Goal: Task Accomplishment & Management: Manage account settings

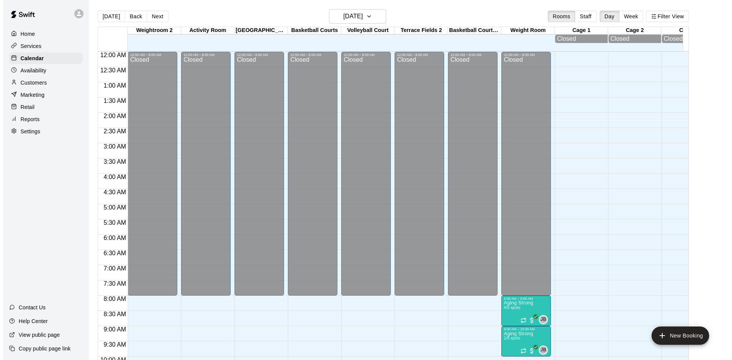
scroll to position [292, 0]
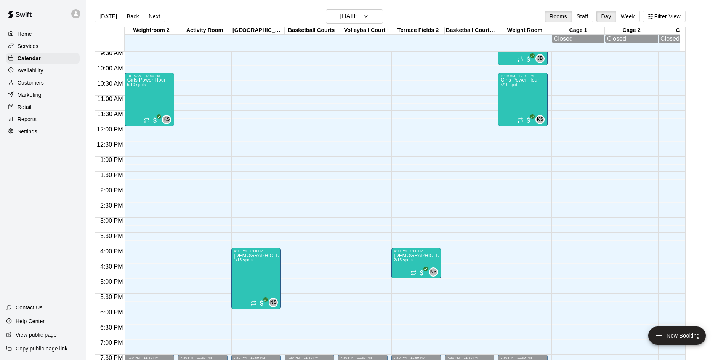
click at [144, 102] on div "Girls Power Hour 5/10 spots" at bounding box center [146, 258] width 39 height 360
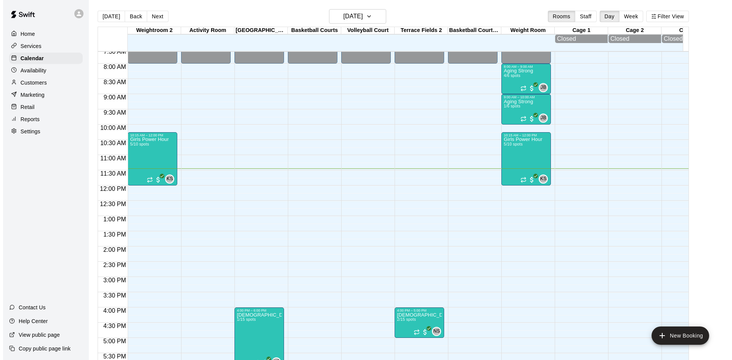
scroll to position [234, 0]
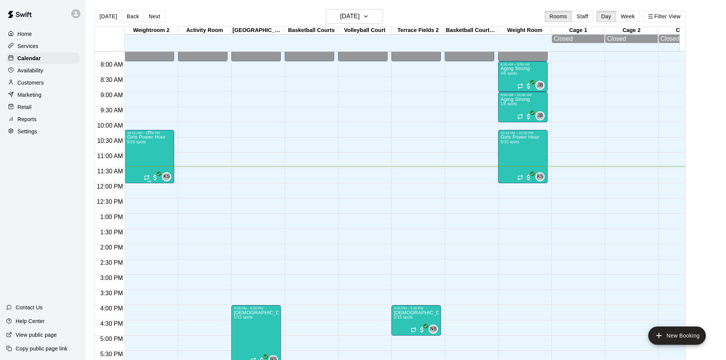
click at [149, 157] on div "Girls Power Hour 5/10 spots" at bounding box center [146, 315] width 39 height 360
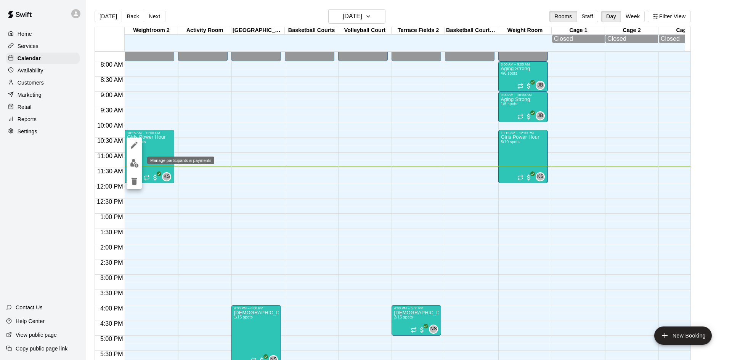
click at [136, 162] on img "edit" at bounding box center [134, 163] width 9 height 9
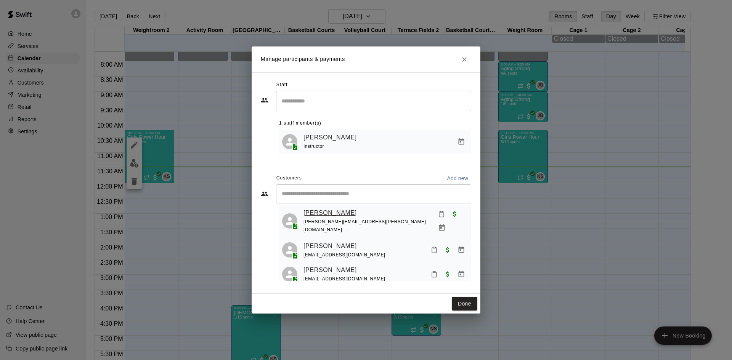
scroll to position [0, 0]
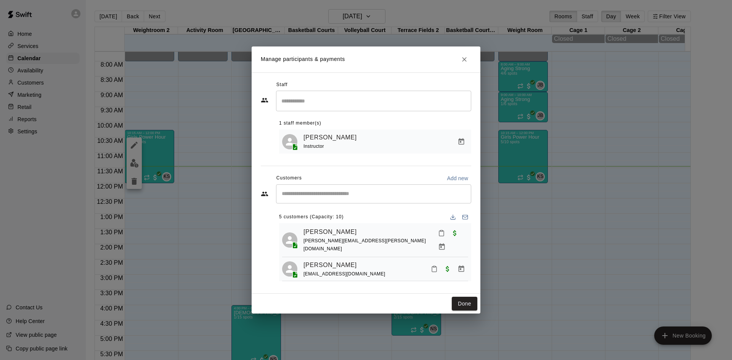
click at [288, 192] on input "Start typing to search customers..." at bounding box center [373, 194] width 188 height 8
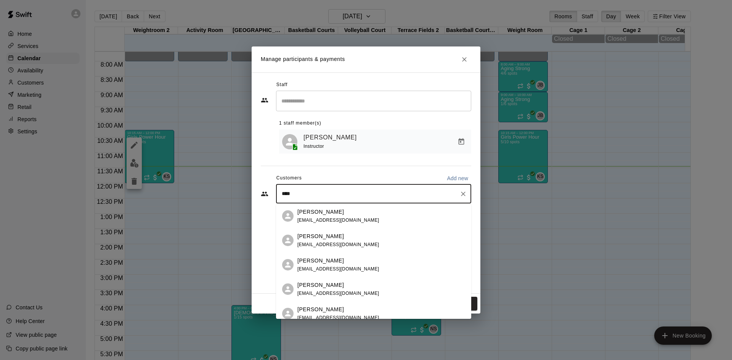
type input "*****"
click at [307, 218] on span "ambrahney@verizon.net" at bounding box center [338, 220] width 82 height 5
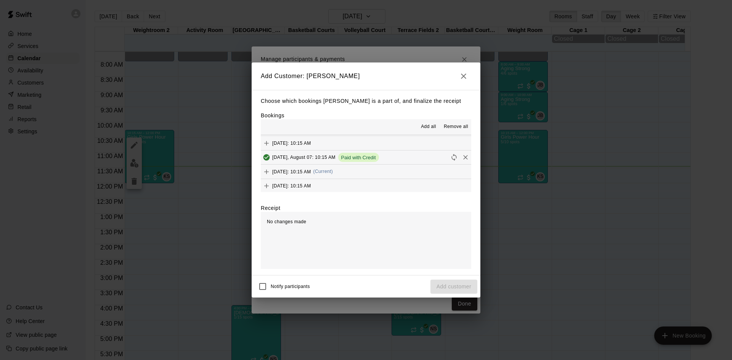
scroll to position [43, 0]
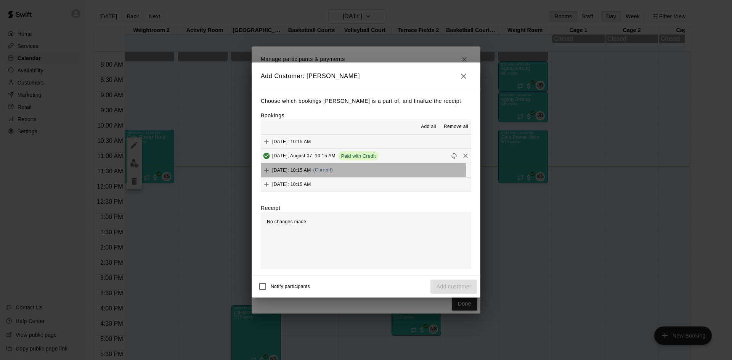
click at [323, 174] on div "Thursday, August 14: 10:15 AM (Current)" at bounding box center [297, 170] width 72 height 11
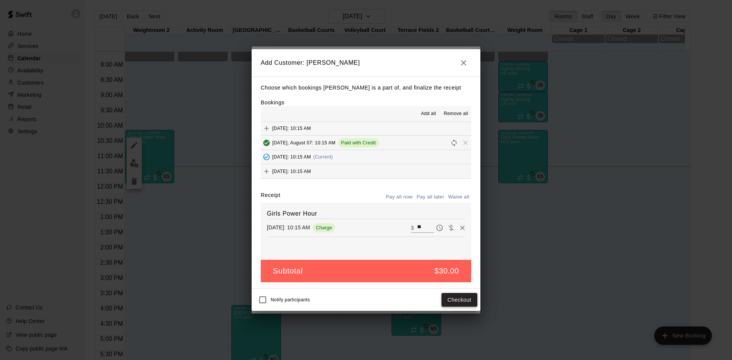
click at [463, 302] on button "Checkout" at bounding box center [459, 300] width 36 height 14
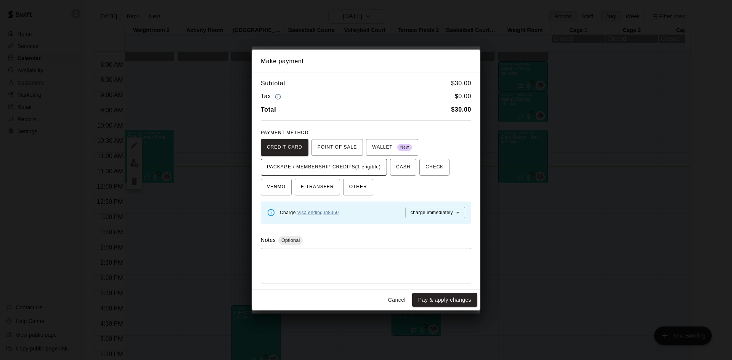
click at [327, 165] on span "PACKAGE / MEMBERSHIP CREDITS (1 eligible)" at bounding box center [324, 167] width 114 height 12
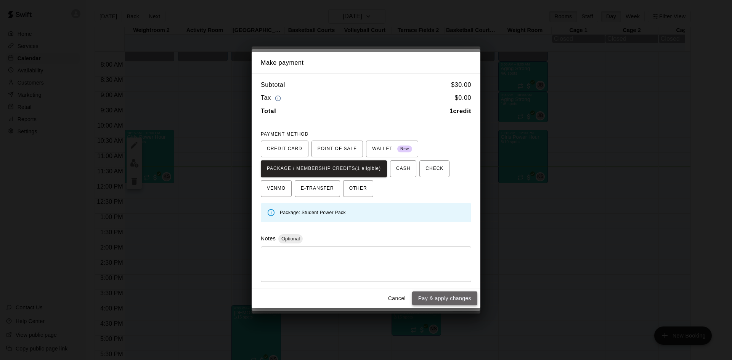
click at [437, 296] on button "Pay & apply changes" at bounding box center [444, 299] width 65 height 14
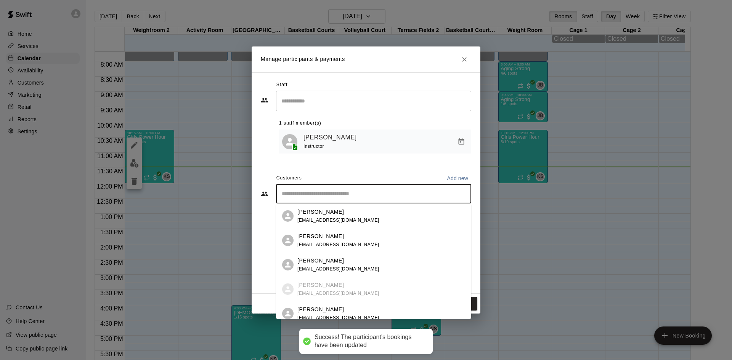
click at [292, 194] on input "Start typing to search customers..." at bounding box center [373, 194] width 188 height 8
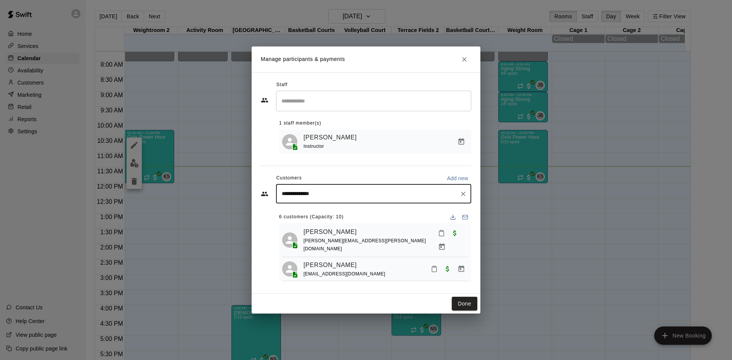
type input "**********"
click at [327, 199] on div "**********" at bounding box center [373, 194] width 195 height 19
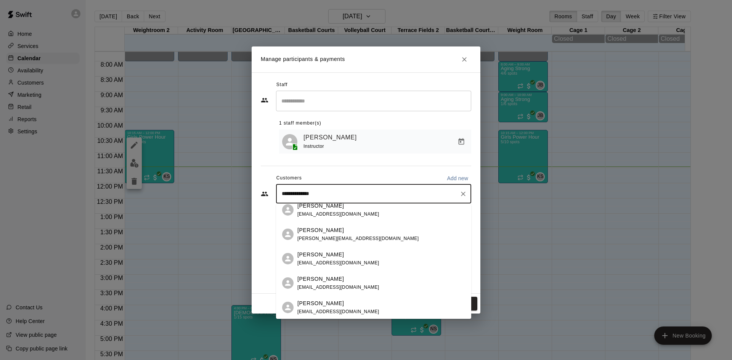
scroll to position [153, 0]
click at [320, 261] on span "christinewhipp305@gmail.com" at bounding box center [338, 262] width 82 height 5
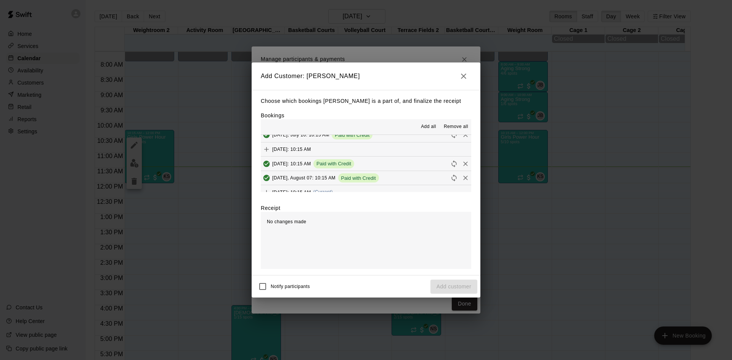
scroll to position [43, 0]
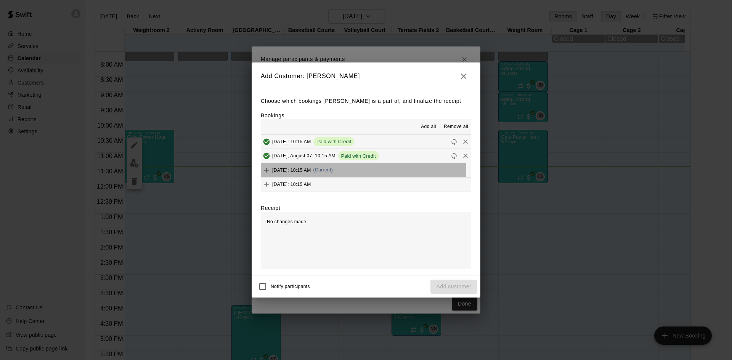
click at [311, 172] on span "Thursday, August 14: 10:15 AM" at bounding box center [291, 169] width 39 height 5
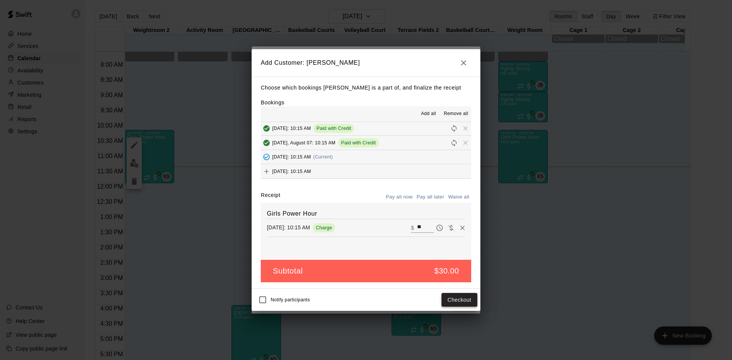
click at [461, 300] on button "Checkout" at bounding box center [459, 300] width 36 height 14
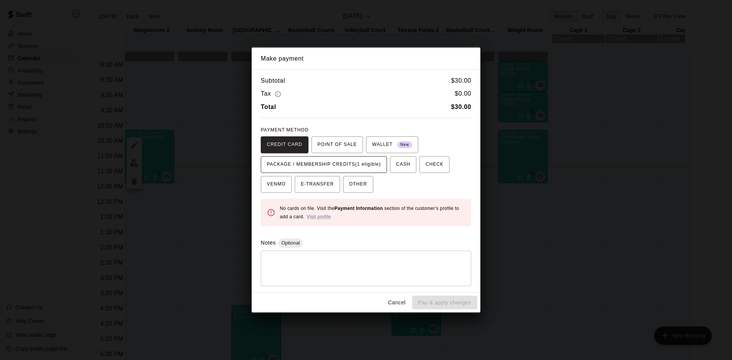
click at [298, 167] on span "PACKAGE / MEMBERSHIP CREDITS (1 eligible)" at bounding box center [324, 165] width 114 height 12
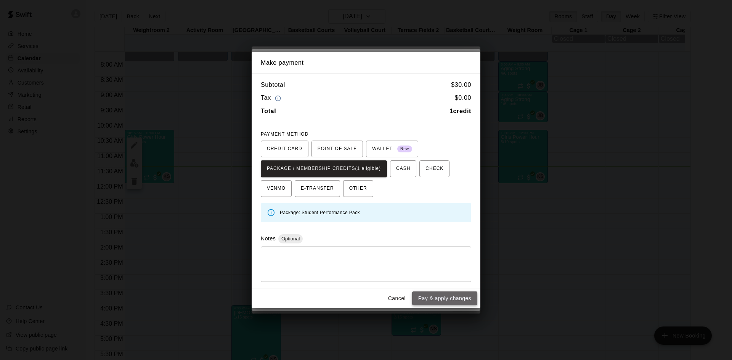
click at [447, 300] on button "Pay & apply changes" at bounding box center [444, 299] width 65 height 14
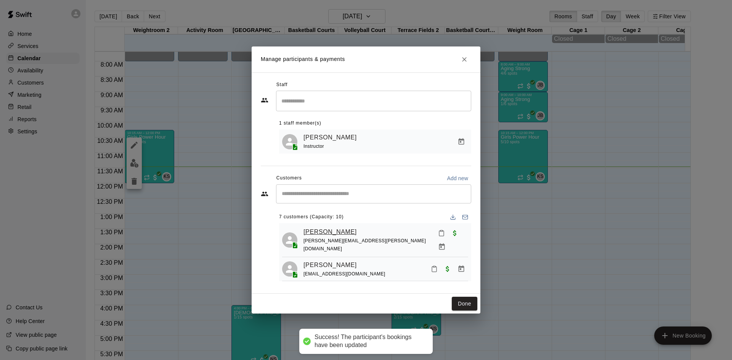
scroll to position [38, 0]
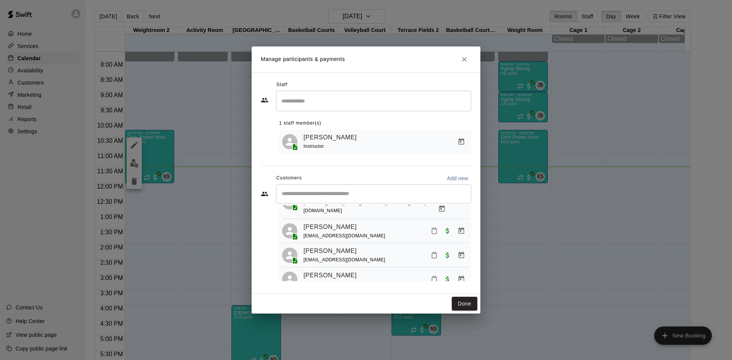
click at [299, 192] on input "Start typing to search customers..." at bounding box center [373, 194] width 188 height 8
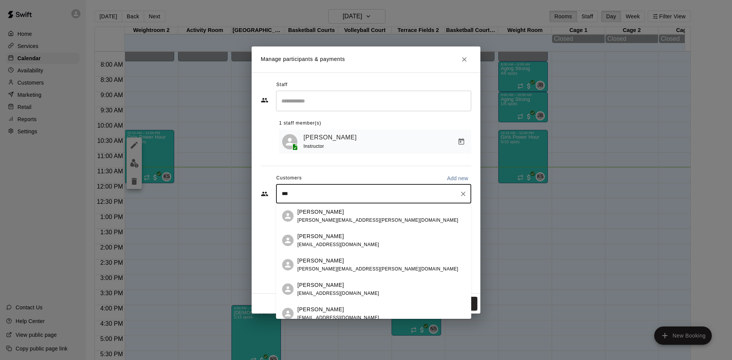
type input "****"
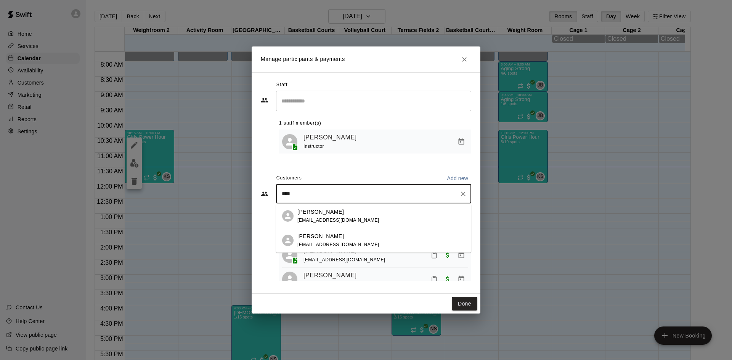
click at [341, 233] on div "Macie MacKay" at bounding box center [338, 237] width 82 height 8
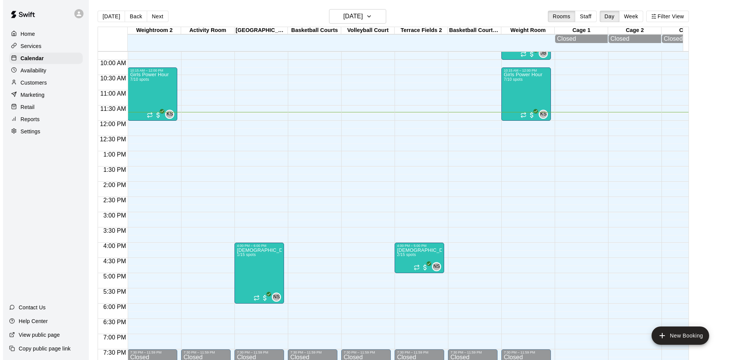
scroll to position [205, 0]
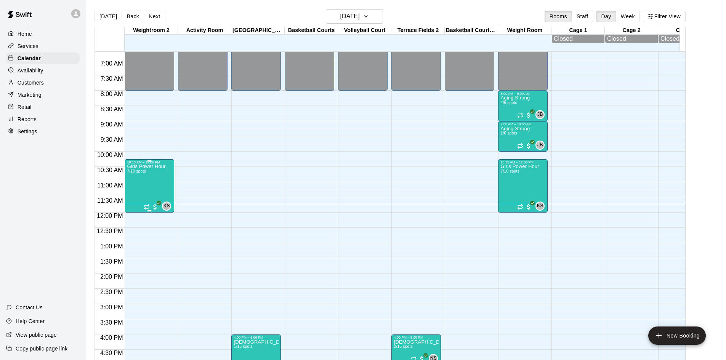
click at [150, 167] on p "Girls Power Hour" at bounding box center [146, 167] width 39 height 0
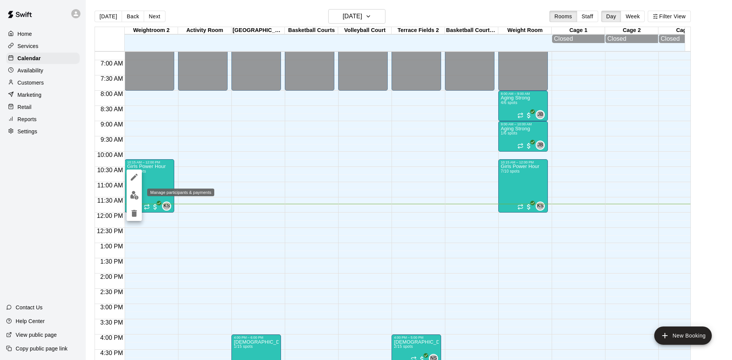
click at [136, 193] on img "edit" at bounding box center [134, 195] width 9 height 9
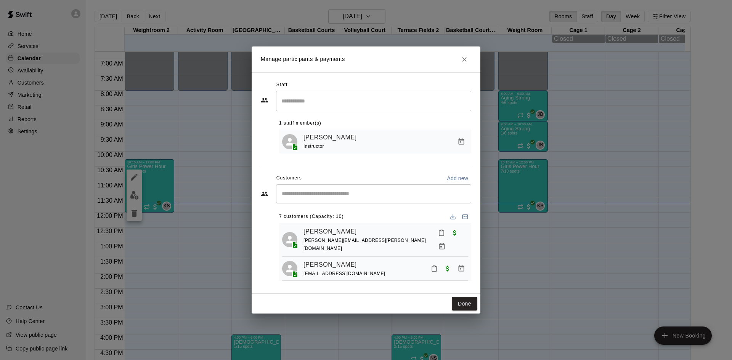
scroll to position [0, 0]
click at [305, 196] on input "Start typing to search customers..." at bounding box center [373, 194] width 188 height 8
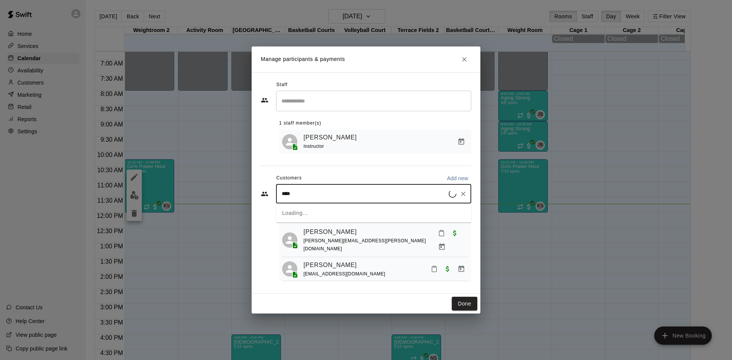
type input "*****"
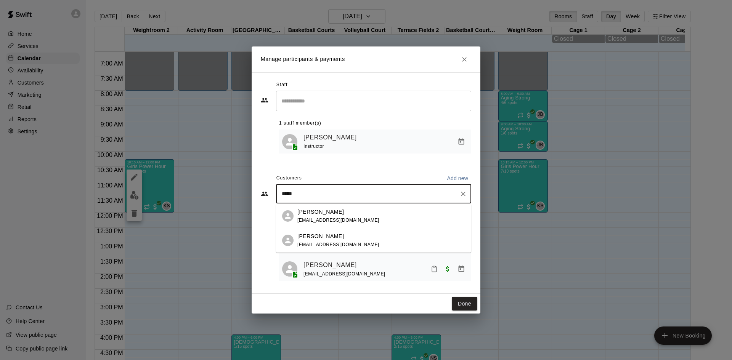
click at [319, 238] on p "Macie MacKay" at bounding box center [320, 237] width 47 height 8
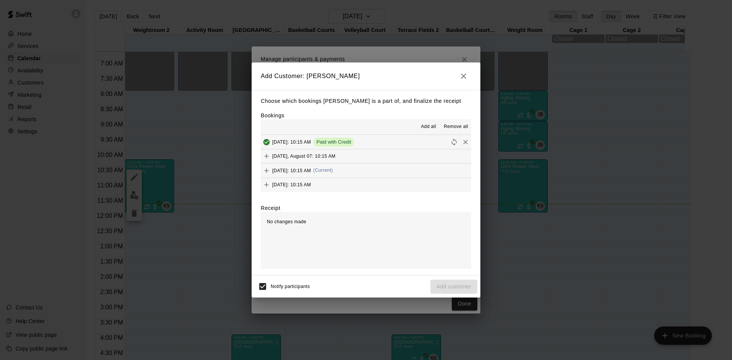
scroll to position [43, 0]
click at [311, 170] on span "Thursday, August 14: 10:15 AM" at bounding box center [291, 169] width 39 height 5
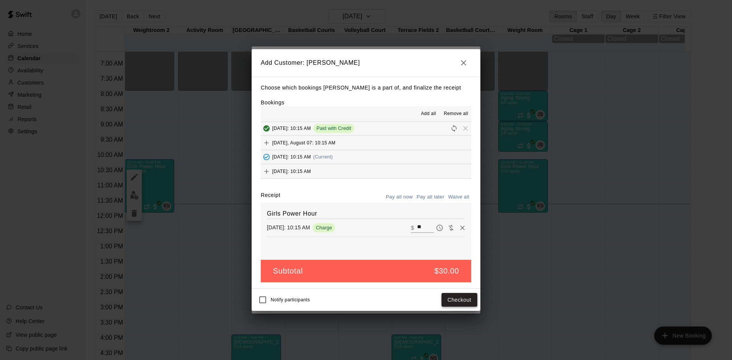
click at [457, 303] on button "Checkout" at bounding box center [459, 300] width 36 height 14
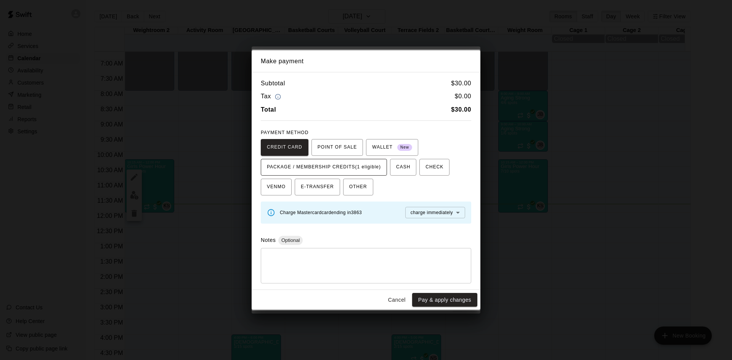
click at [352, 163] on span "PACKAGE / MEMBERSHIP CREDITS (1 eligible)" at bounding box center [324, 167] width 114 height 12
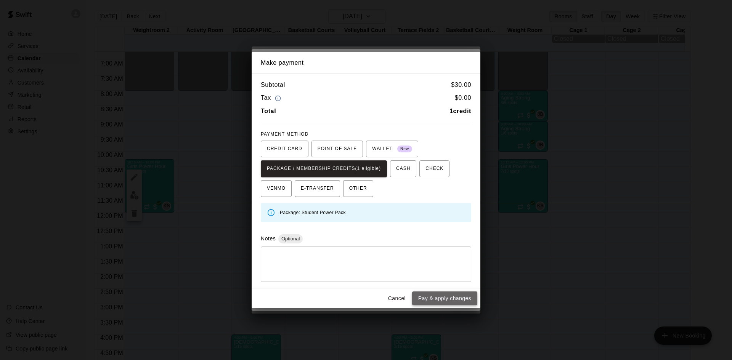
click at [443, 300] on button "Pay & apply changes" at bounding box center [444, 299] width 65 height 14
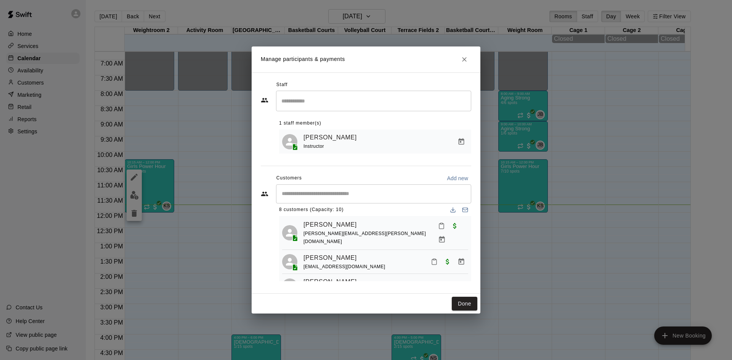
scroll to position [0, 0]
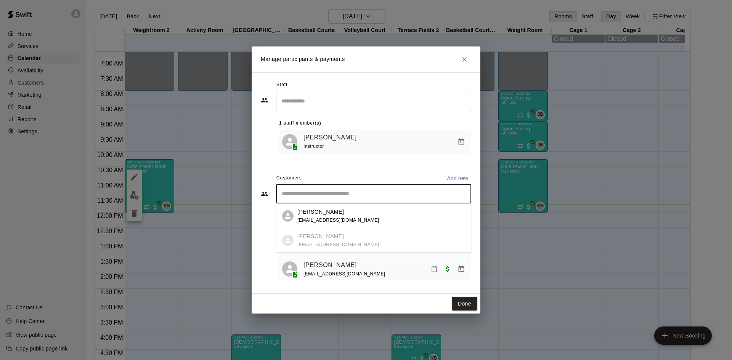
click at [300, 191] on input "Start typing to search customers..." at bounding box center [373, 194] width 188 height 8
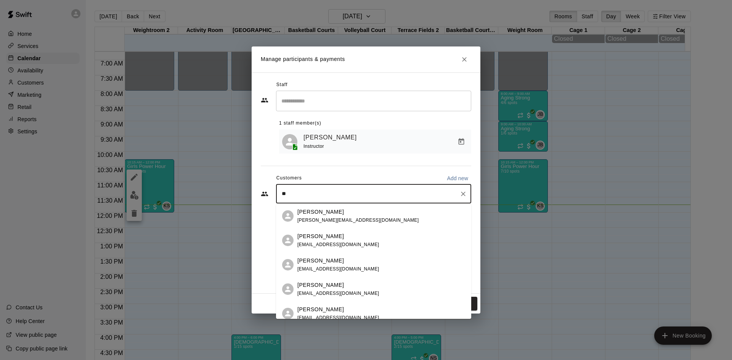
type input "*"
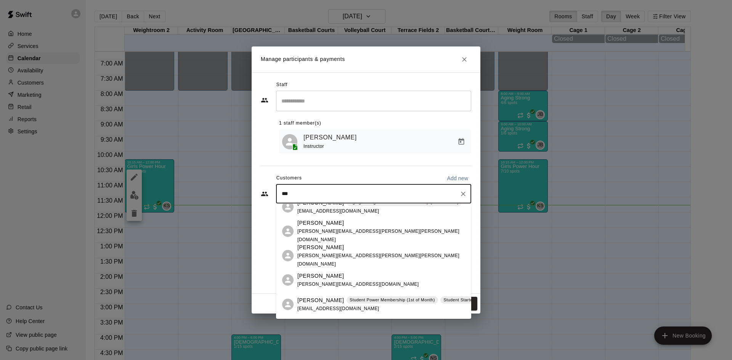
scroll to position [861, 0]
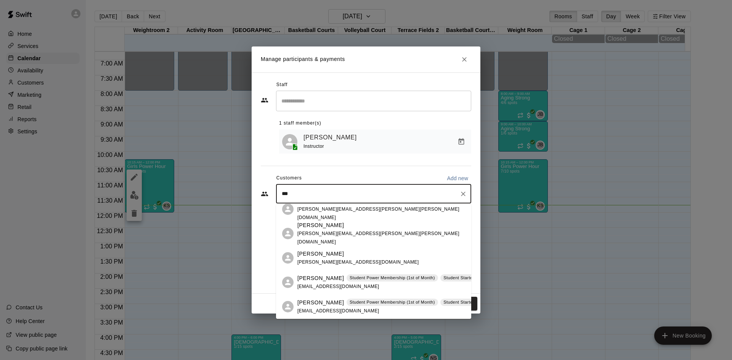
type input "***"
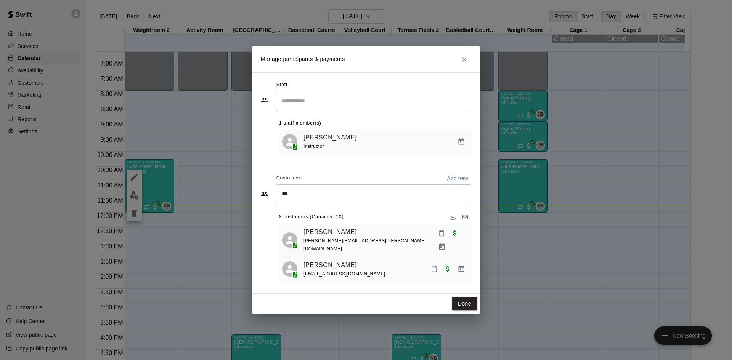
click at [592, 256] on div "Manage participants & payments Staff ​ 1 staff member(s) Kari Seeber Williams I…" at bounding box center [366, 180] width 732 height 360
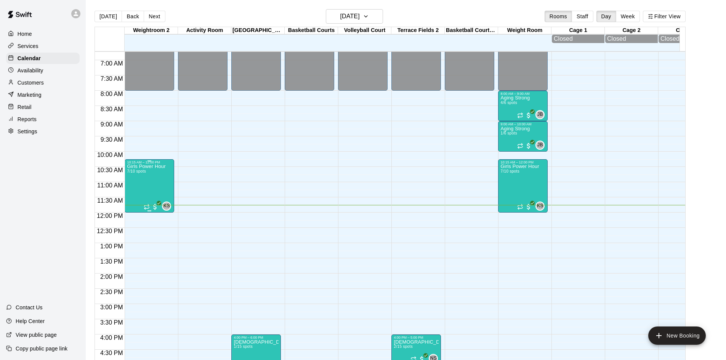
click at [143, 179] on div "Girls Power Hour 7/10 spots" at bounding box center [146, 344] width 39 height 360
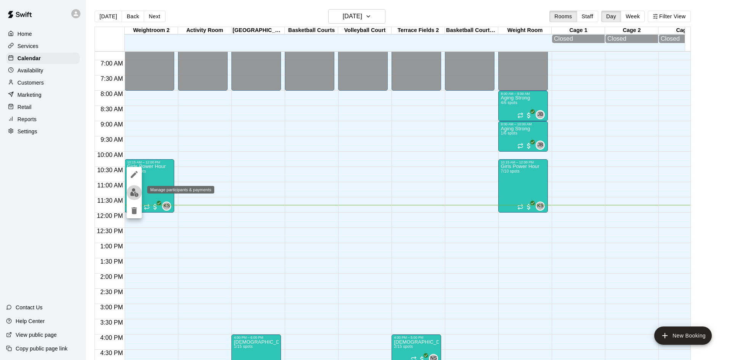
click at [134, 194] on img "edit" at bounding box center [134, 192] width 9 height 9
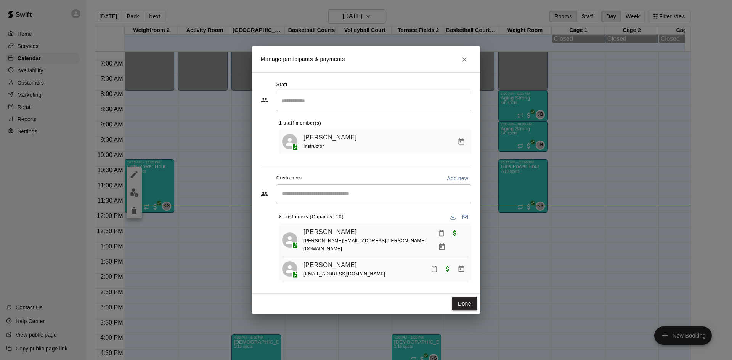
click at [294, 198] on input "Start typing to search customers..." at bounding box center [373, 194] width 188 height 8
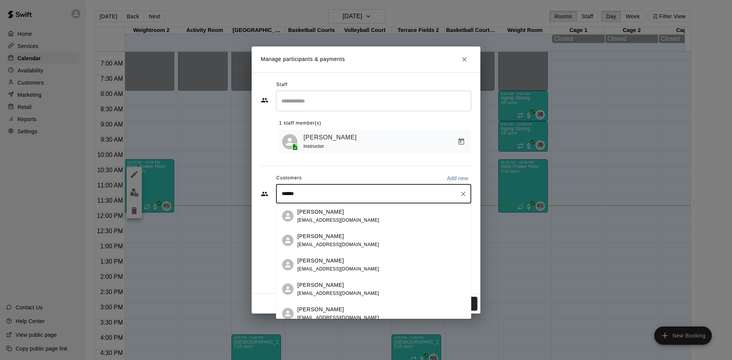
type input "*******"
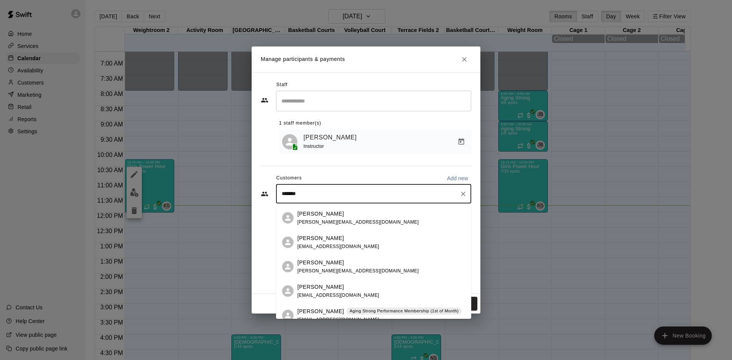
scroll to position [76, 0]
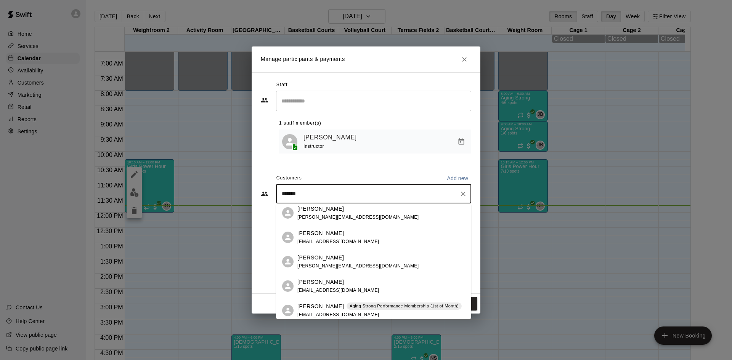
click at [325, 257] on p "Charlotte Williams" at bounding box center [320, 258] width 47 height 8
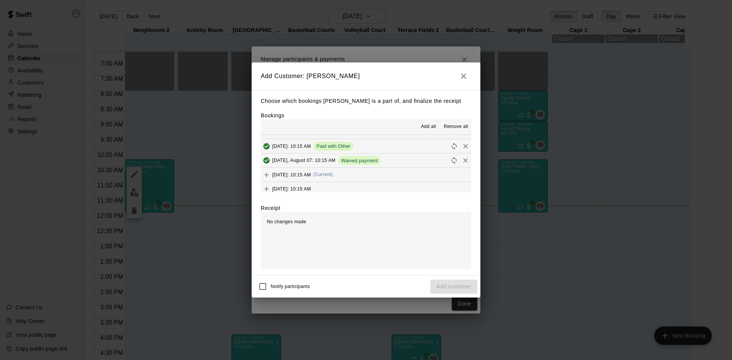
scroll to position [43, 0]
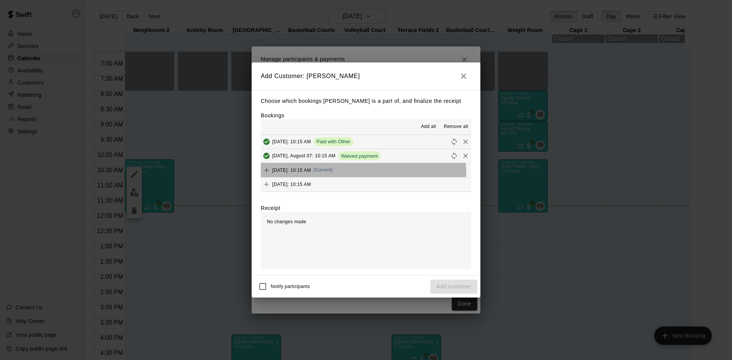
click at [333, 173] on span "(Current)" at bounding box center [323, 169] width 20 height 5
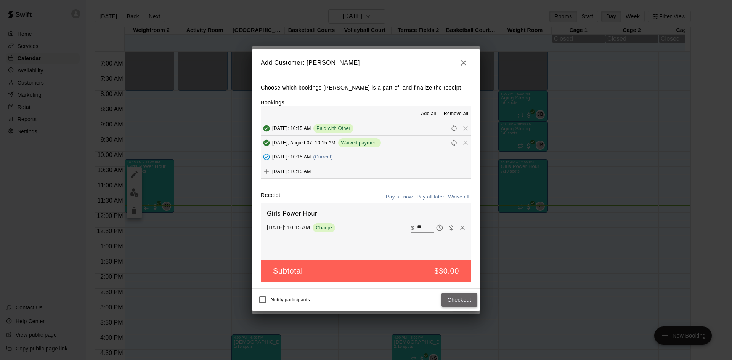
click at [459, 301] on button "Checkout" at bounding box center [459, 300] width 36 height 14
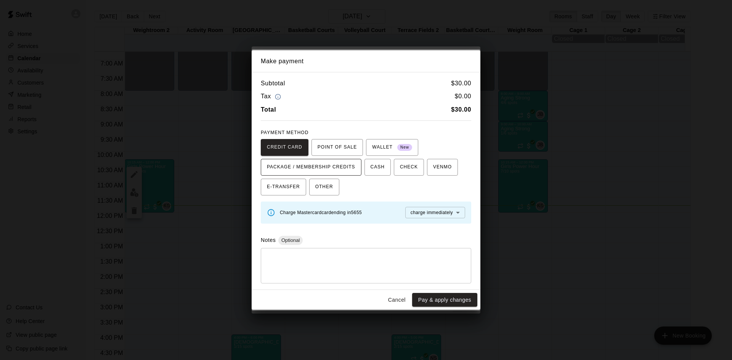
click at [312, 166] on span "PACKAGE / MEMBERSHIP CREDITS" at bounding box center [311, 167] width 88 height 12
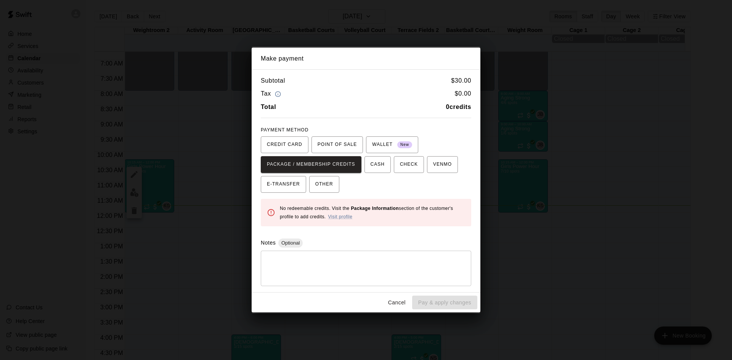
click at [388, 182] on div "CREDIT CARD POINT OF SALE WALLET New PACKAGE / MEMBERSHIP CREDITS CASH CHECK VE…" at bounding box center [366, 164] width 210 height 56
click at [329, 188] on span "OTHER" at bounding box center [324, 184] width 18 height 12
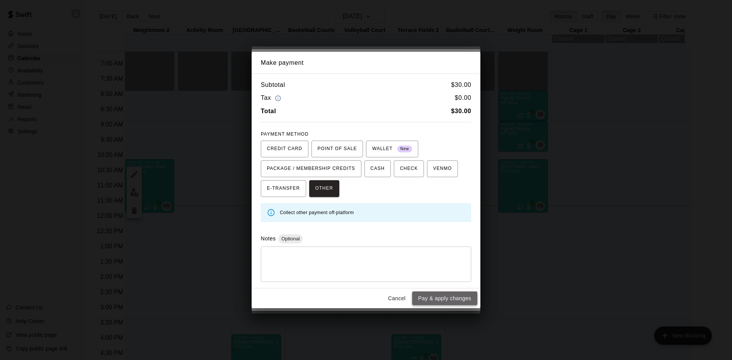
click at [433, 302] on button "Pay & apply changes" at bounding box center [444, 299] width 65 height 14
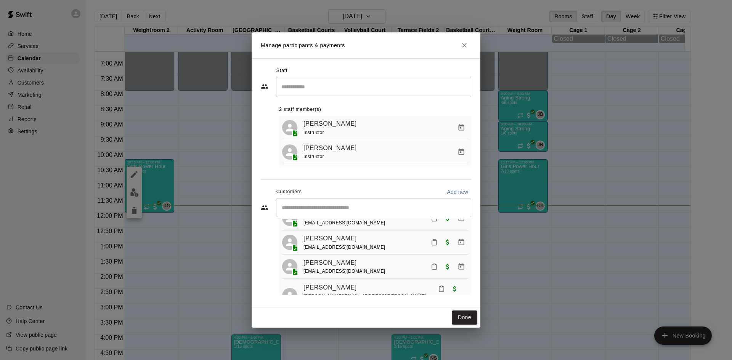
scroll to position [148, 0]
